Goal: Task Accomplishment & Management: Complete application form

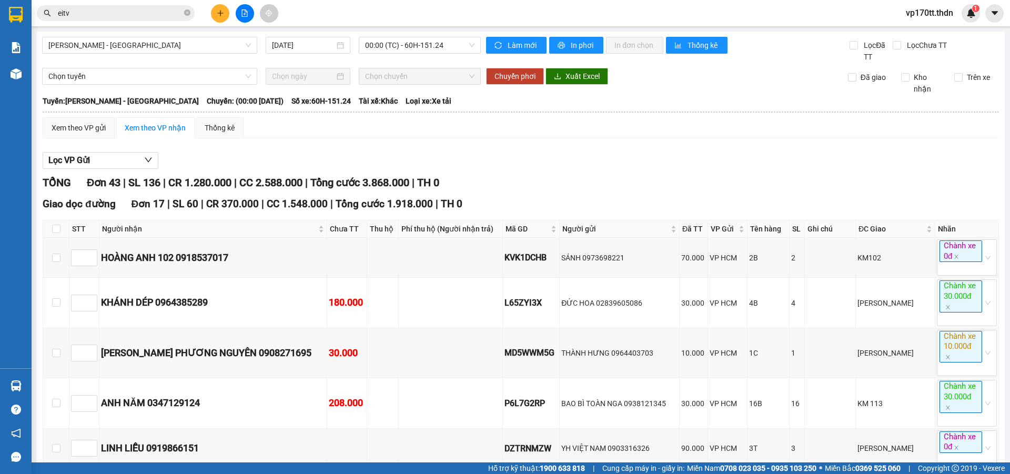
scroll to position [900, 0]
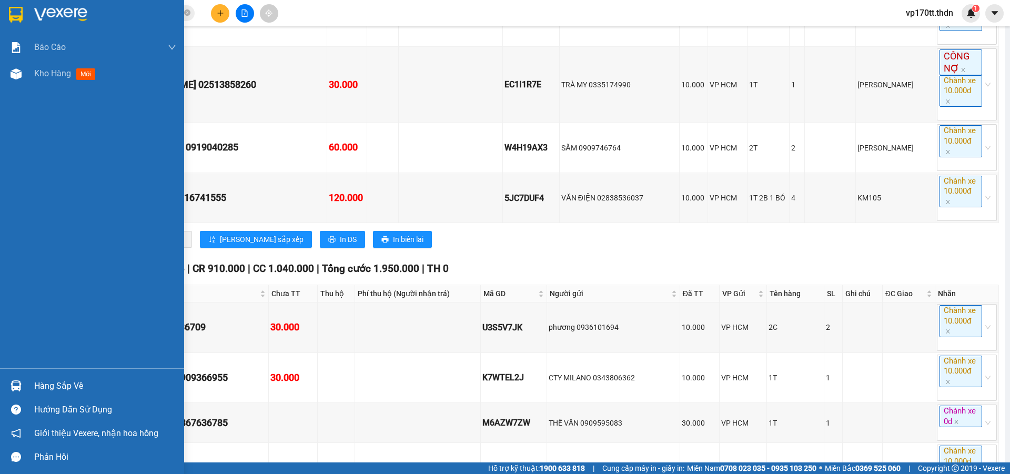
drag, startPoint x: 18, startPoint y: 381, endPoint x: 446, endPoint y: 322, distance: 432.3
click at [18, 381] on img at bounding box center [16, 385] width 11 height 11
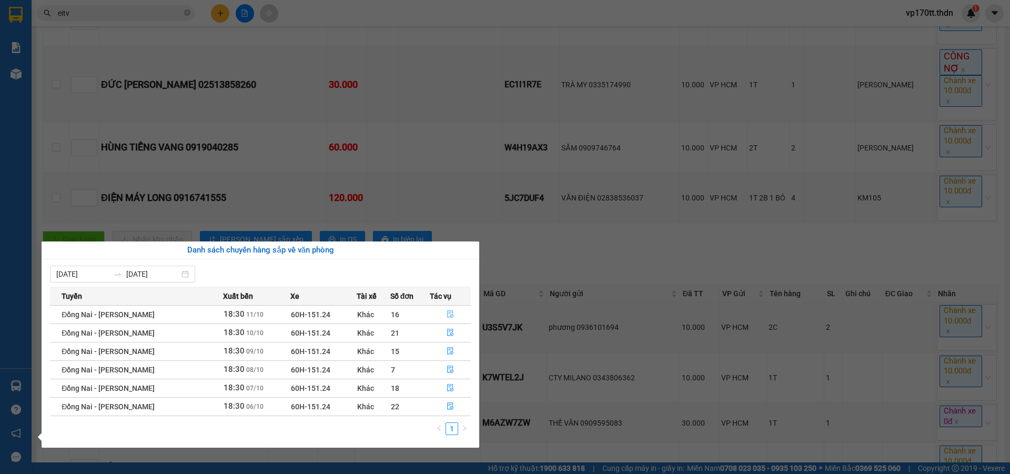
click at [453, 314] on button "button" at bounding box center [450, 314] width 41 height 17
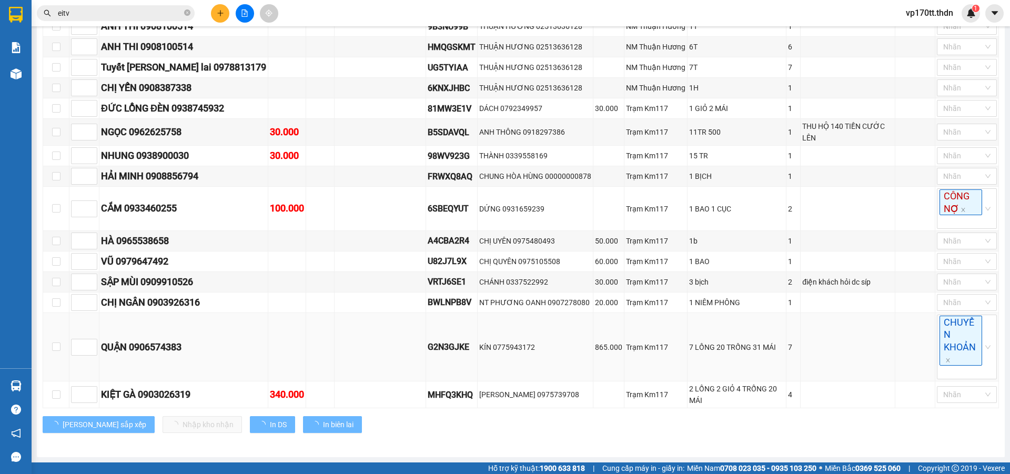
scroll to position [354, 0]
type input "[DATE]"
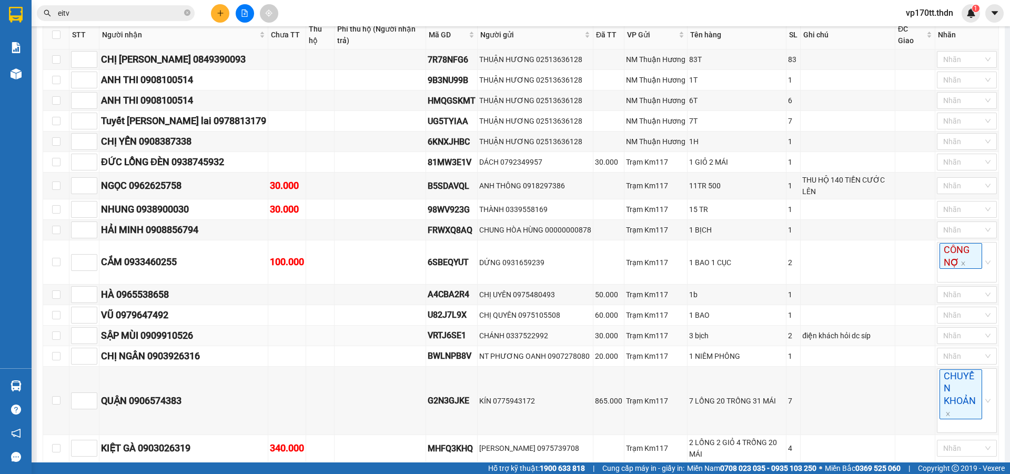
scroll to position [248, 0]
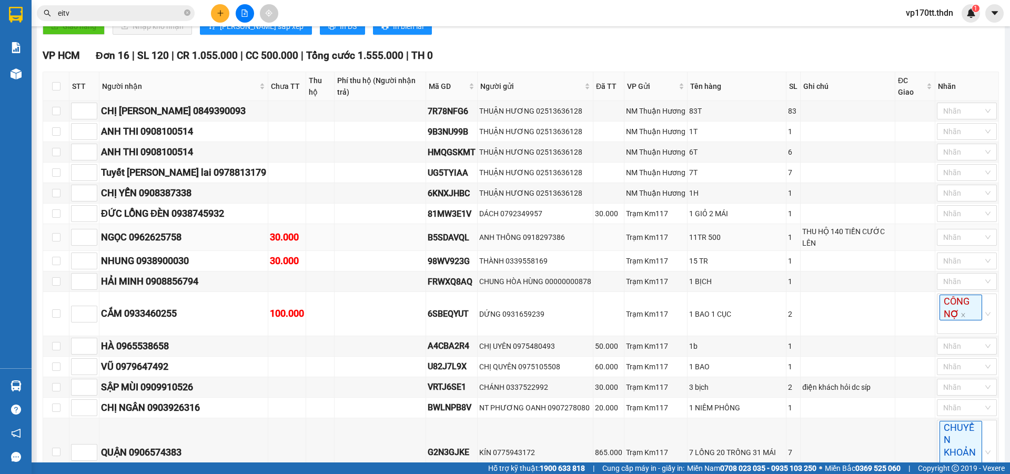
click at [454, 237] on div "B5SDAVQL" at bounding box center [452, 237] width 48 height 13
click at [133, 10] on input "eitv" at bounding box center [120, 13] width 124 height 12
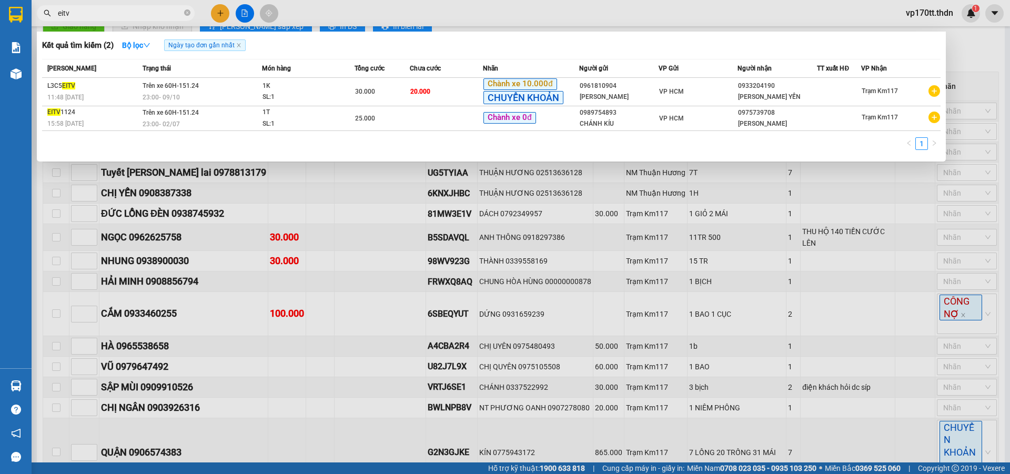
click at [133, 10] on input "eitv" at bounding box center [120, 13] width 124 height 12
drag, startPoint x: 266, startPoint y: 284, endPoint x: 250, endPoint y: 212, distance: 73.2
click at [266, 284] on div at bounding box center [505, 237] width 1010 height 474
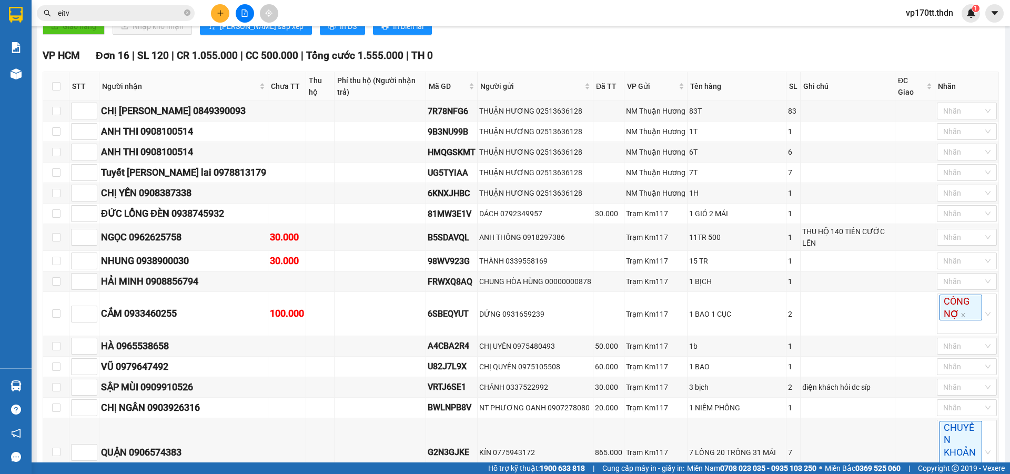
click at [108, 17] on input "eitv" at bounding box center [120, 13] width 124 height 12
click at [107, 17] on input "eitv" at bounding box center [120, 13] width 124 height 12
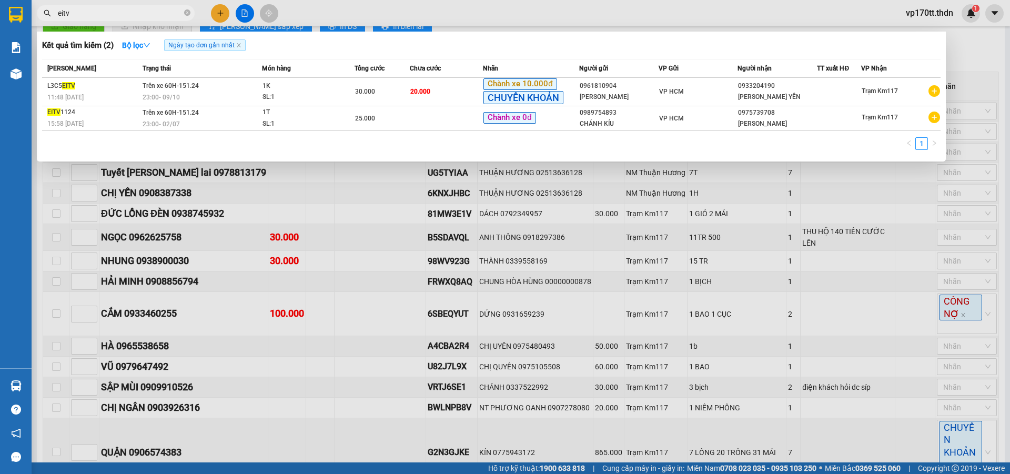
click at [388, 327] on div at bounding box center [505, 237] width 1010 height 474
click at [143, 14] on input "eitv" at bounding box center [120, 13] width 124 height 12
click at [185, 14] on icon "close-circle" at bounding box center [187, 12] width 6 height 6
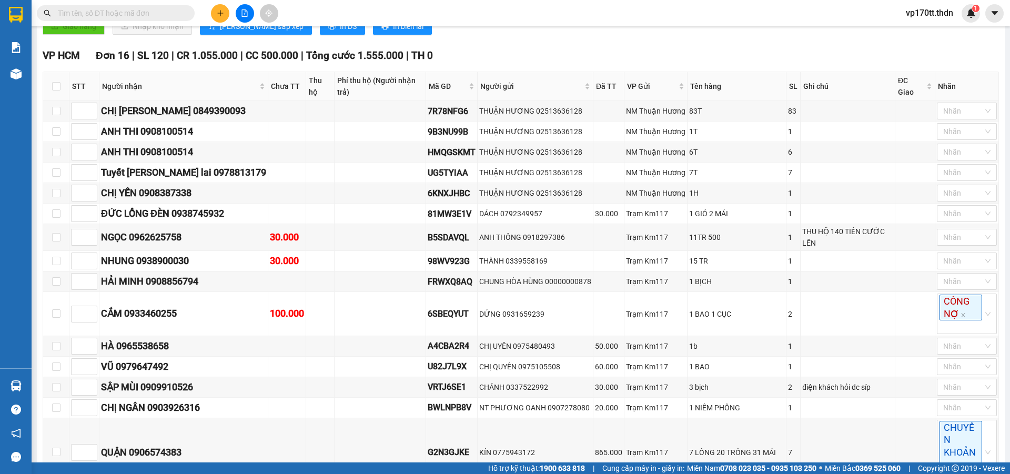
click at [187, 13] on span at bounding box center [187, 13] width 6 height 12
drag, startPoint x: 228, startPoint y: 270, endPoint x: 248, endPoint y: 285, distance: 24.5
click at [228, 271] on td "NHUNG 0938900030" at bounding box center [183, 261] width 169 height 21
click at [443, 236] on div "B5SDAVQL" at bounding box center [452, 237] width 48 height 13
click at [440, 237] on div "B5SDAVQL" at bounding box center [452, 237] width 48 height 13
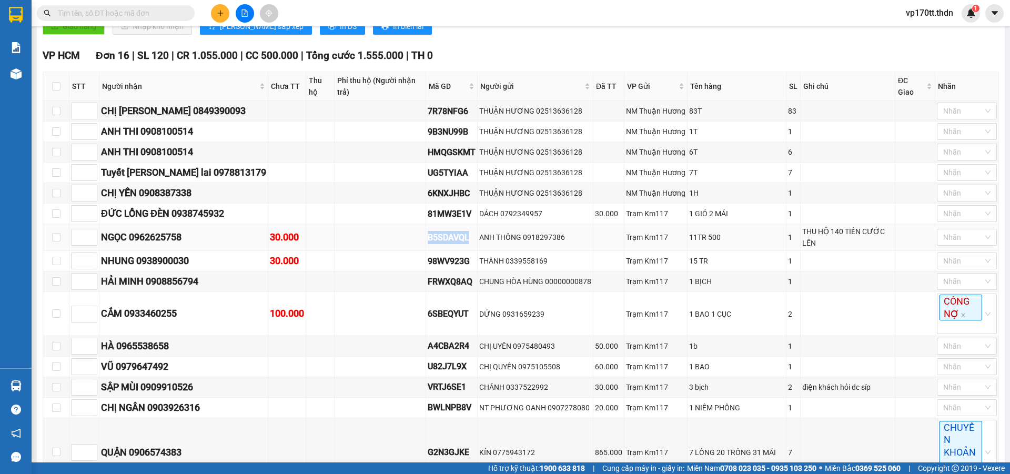
click at [440, 237] on div "B5SDAVQL" at bounding box center [452, 237] width 48 height 13
copy div "B5SDAVQL"
click at [138, 14] on input "text" at bounding box center [120, 13] width 124 height 12
paste input "B5SDAVQL"
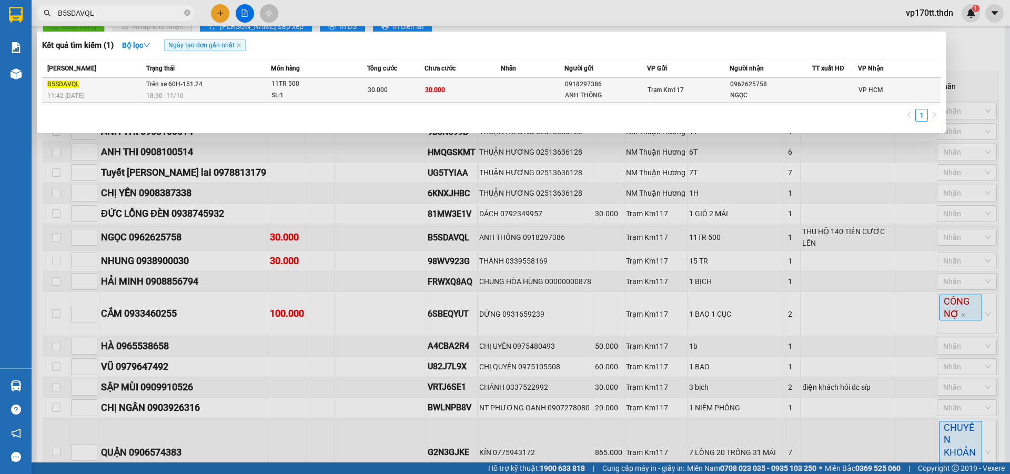
type input "B5SDAVQL"
click at [731, 88] on div "0962625758" at bounding box center [771, 84] width 82 height 11
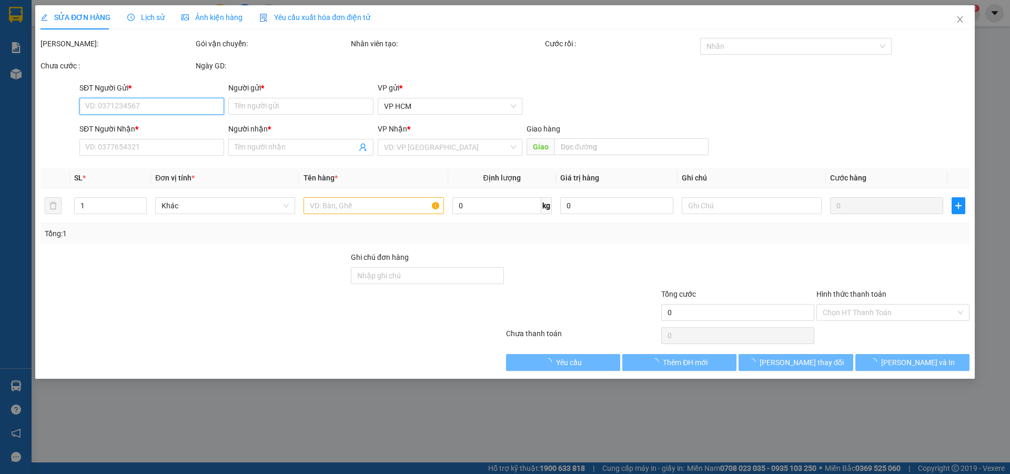
type input "0918297386"
type input "ANH THÔNG"
type input "0962625758"
type input "NGỌC"
type input "30.000"
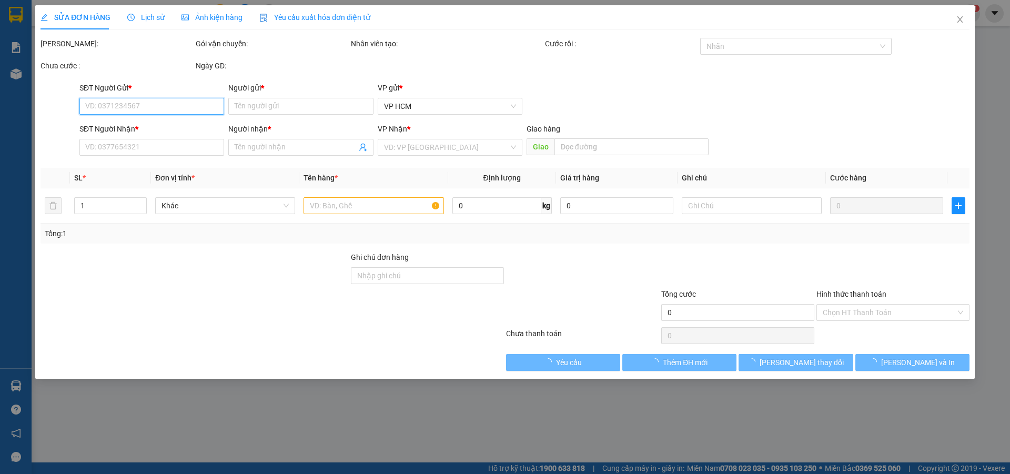
type input "30.000"
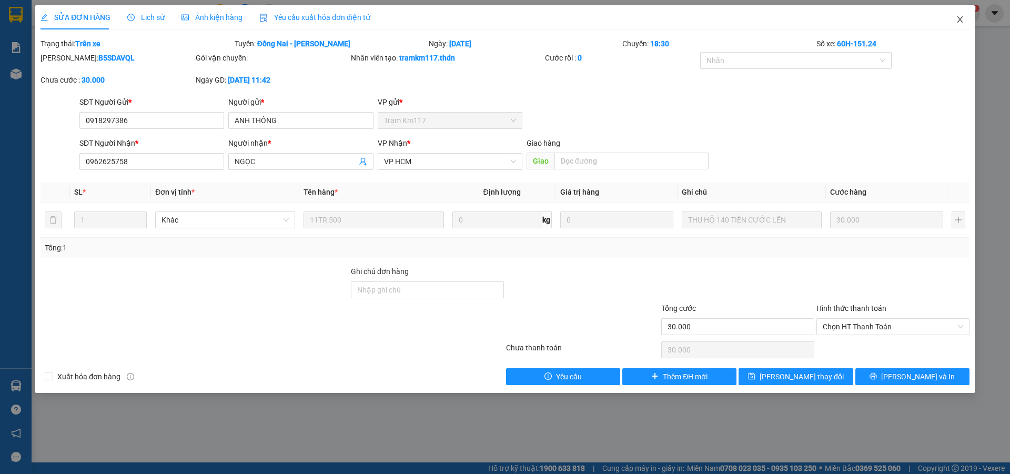
click at [962, 15] on span "Close" at bounding box center [960, 19] width 29 height 29
